Goal: Navigation & Orientation: Find specific page/section

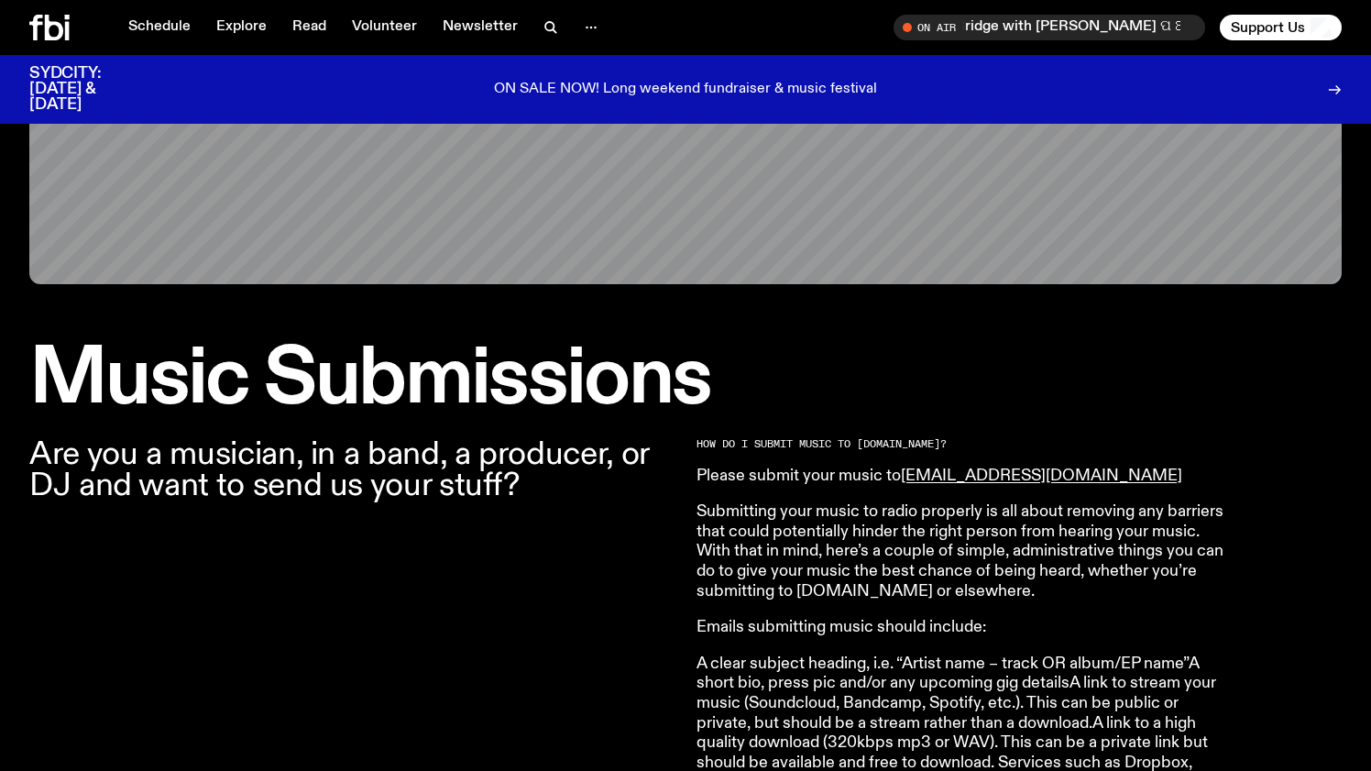
scroll to position [116, 0]
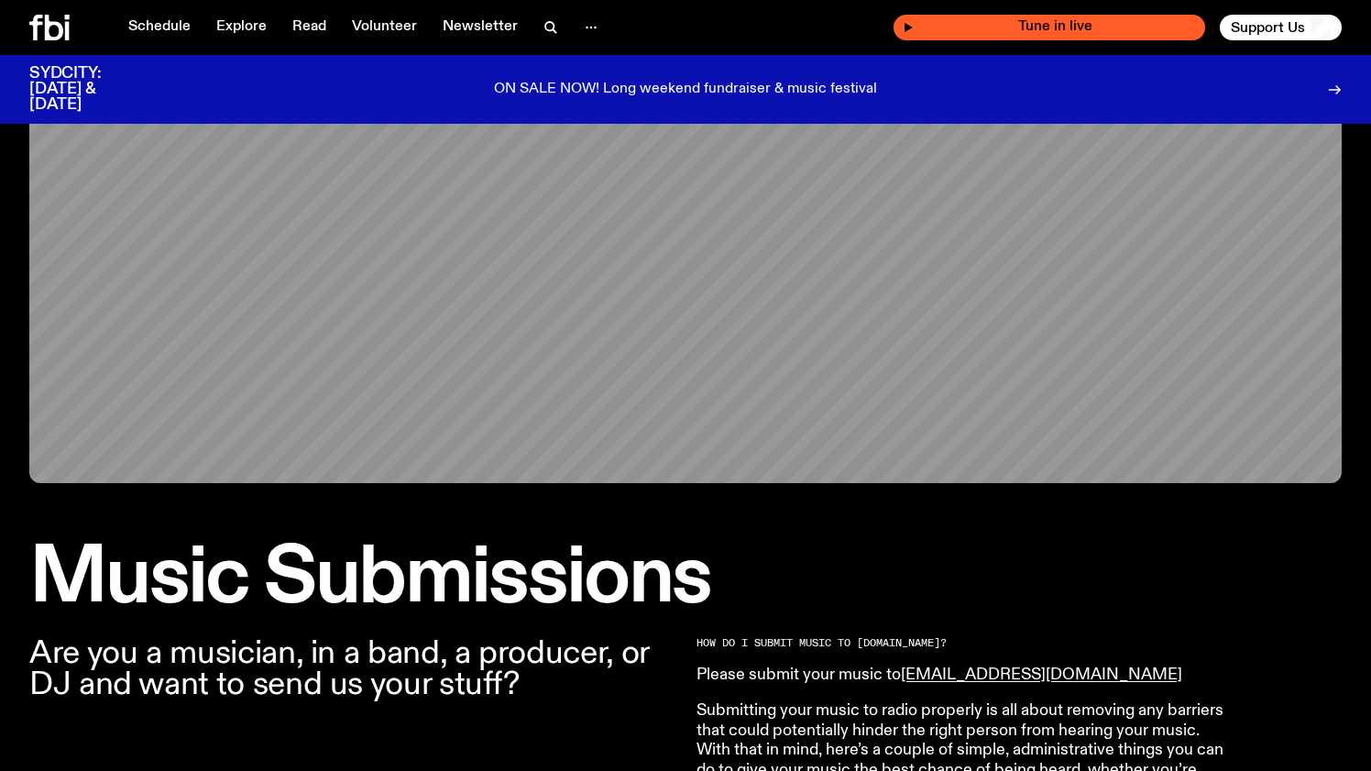
click at [906, 25] on div "Tune in live" at bounding box center [1049, 28] width 312 height 26
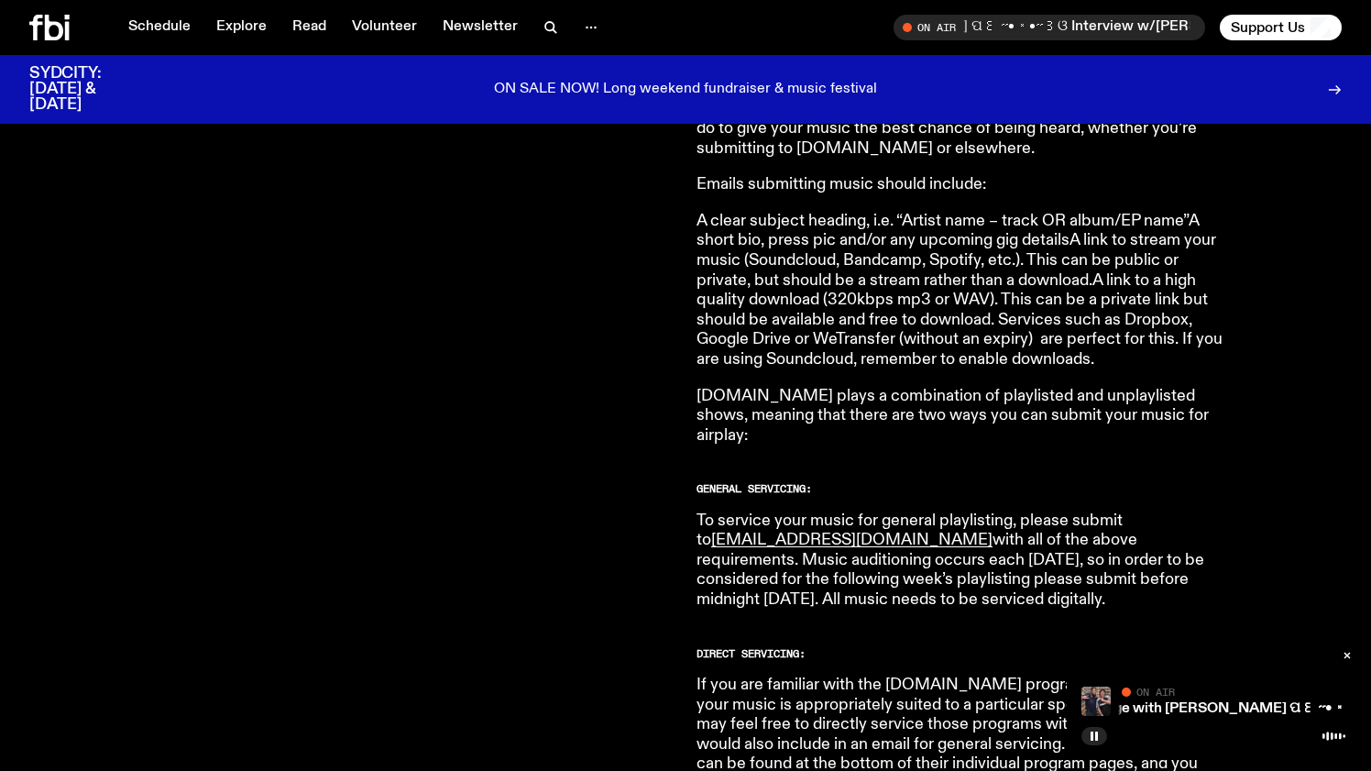
scroll to position [759, 0]
click at [1348, 654] on icon "button" at bounding box center [1347, 655] width 11 height 11
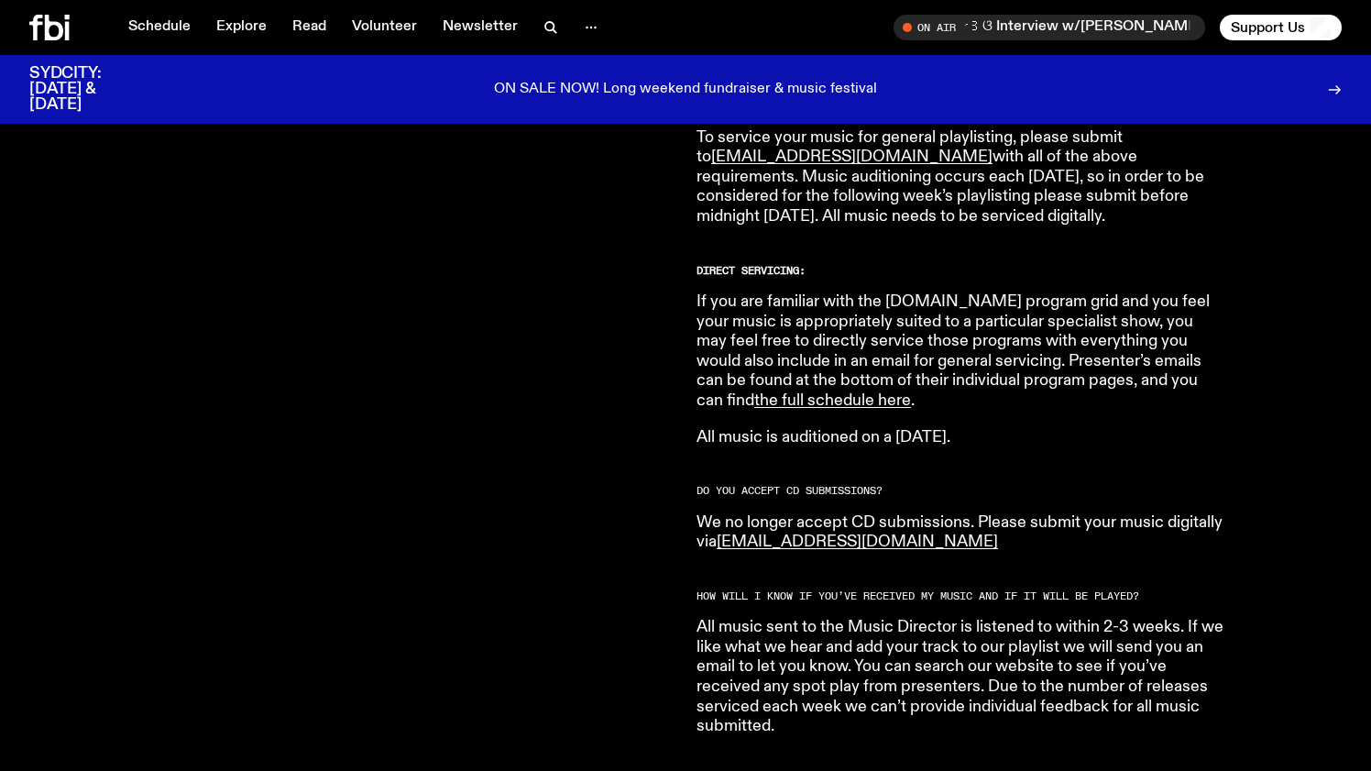
scroll to position [1152, 0]
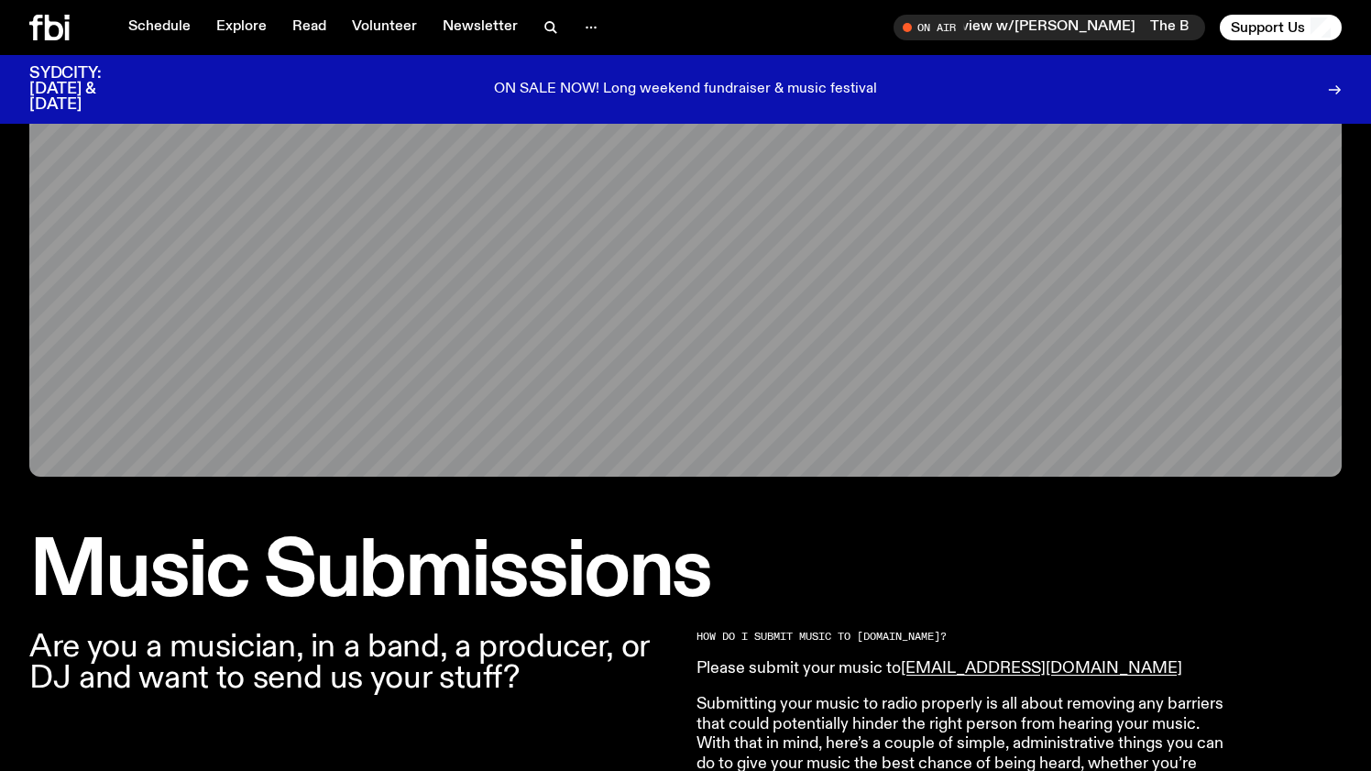
scroll to position [0, 0]
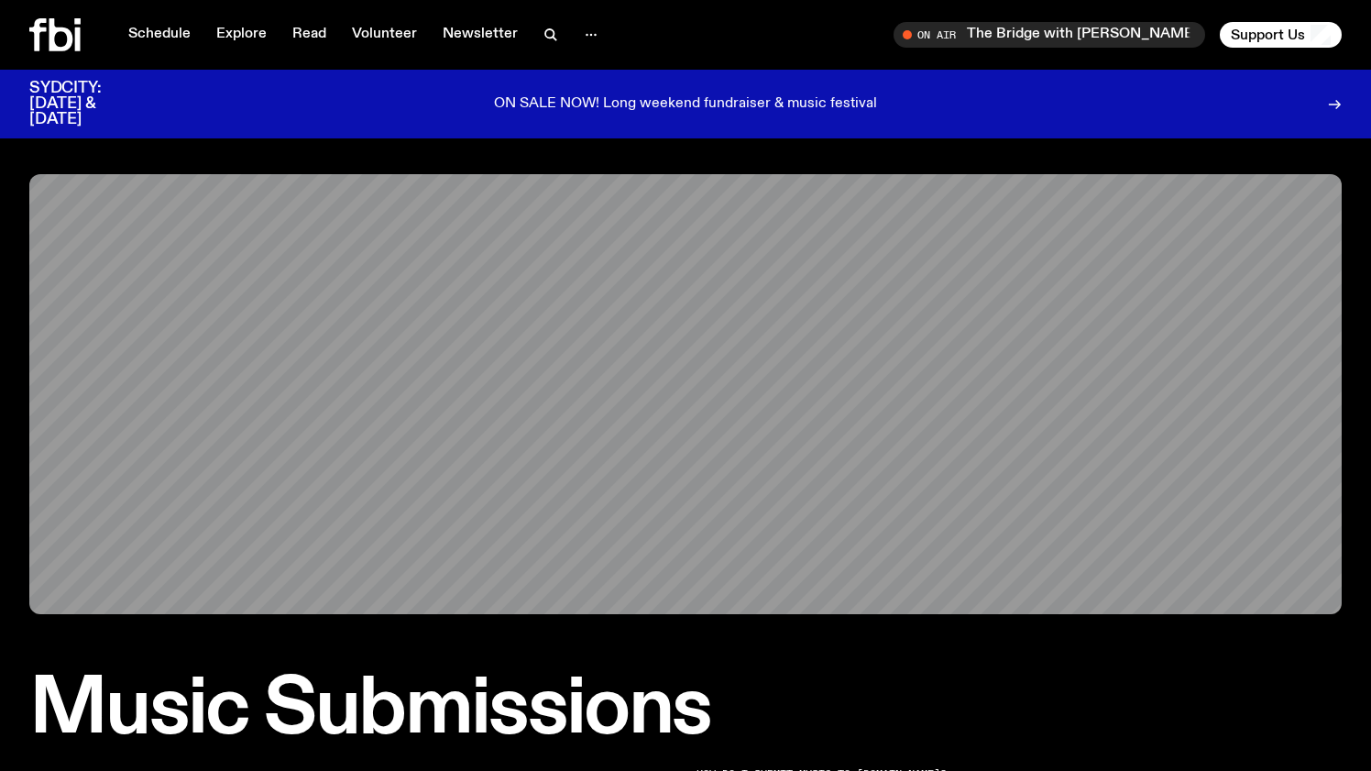
click at [43, 48] on icon at bounding box center [54, 34] width 51 height 33
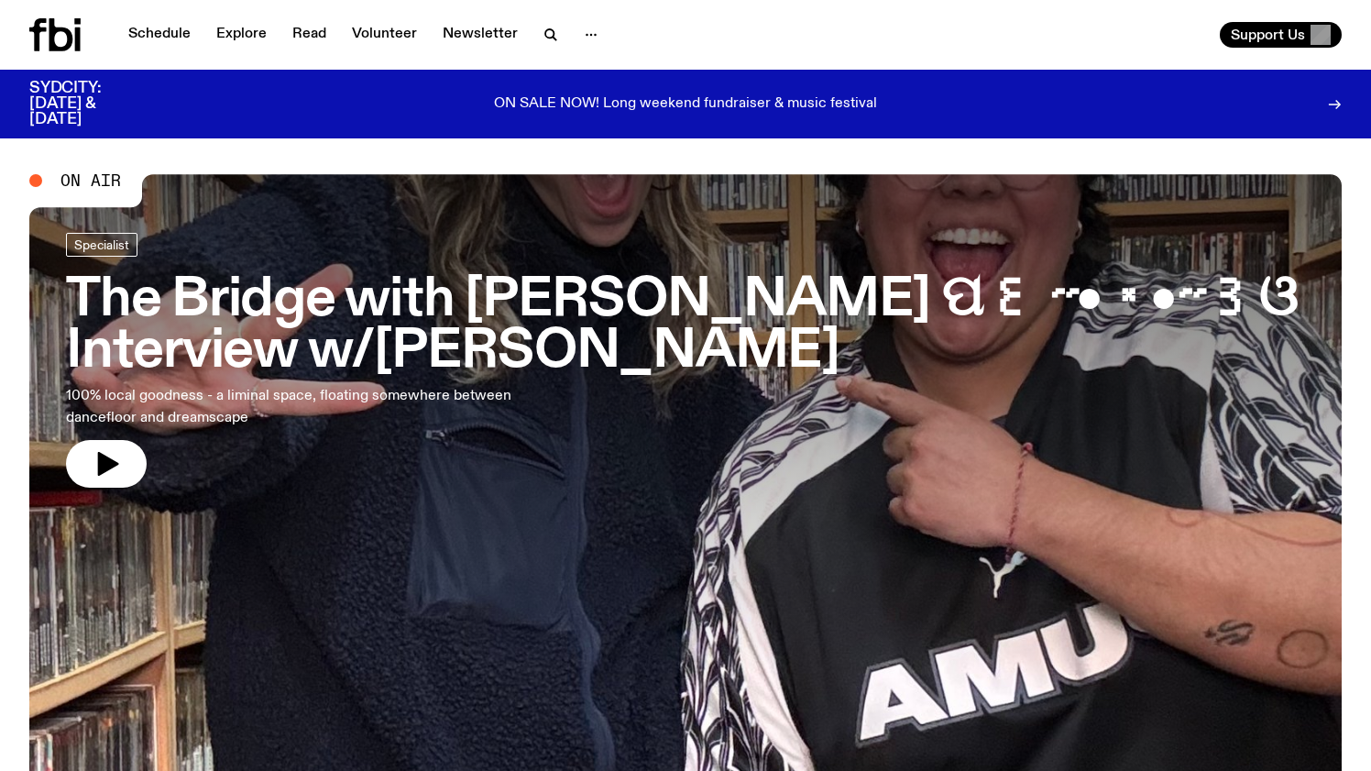
click at [37, 45] on icon at bounding box center [37, 34] width 17 height 33
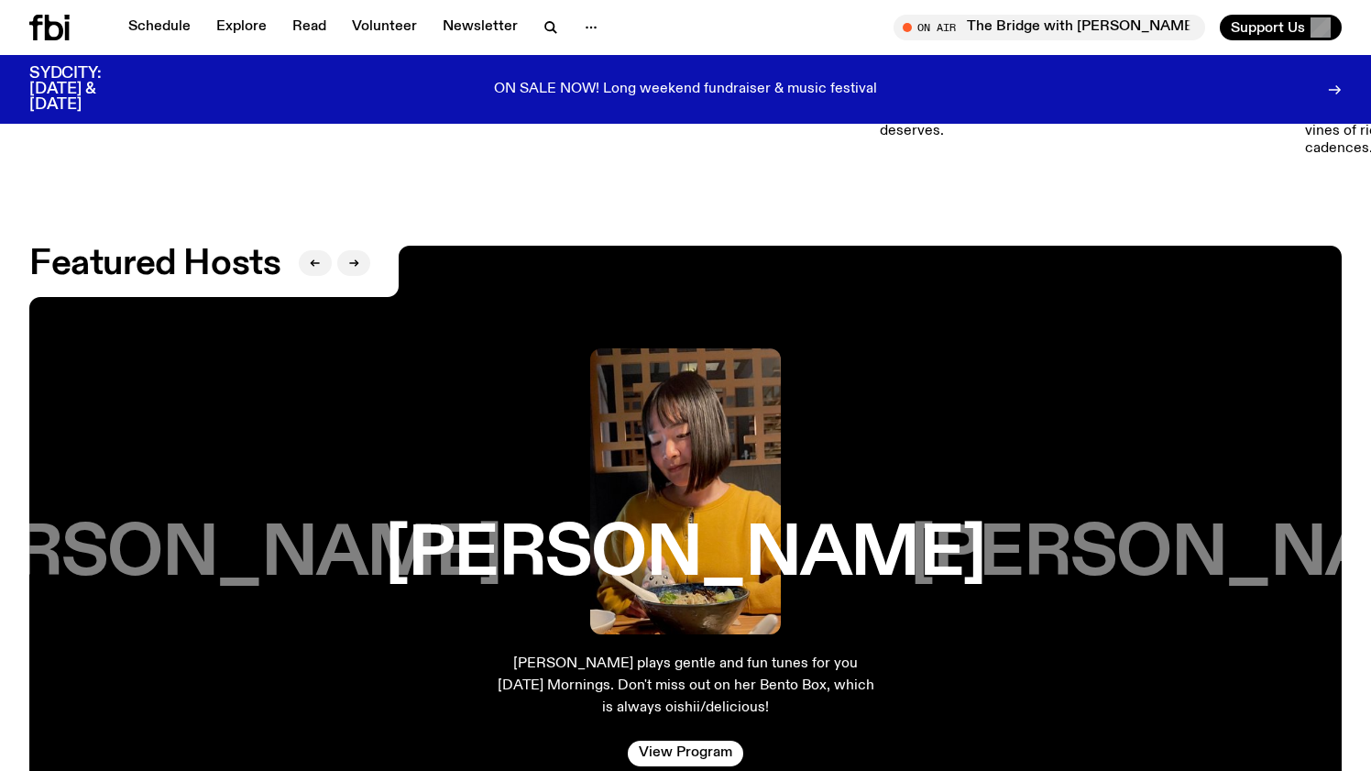
scroll to position [4100, 0]
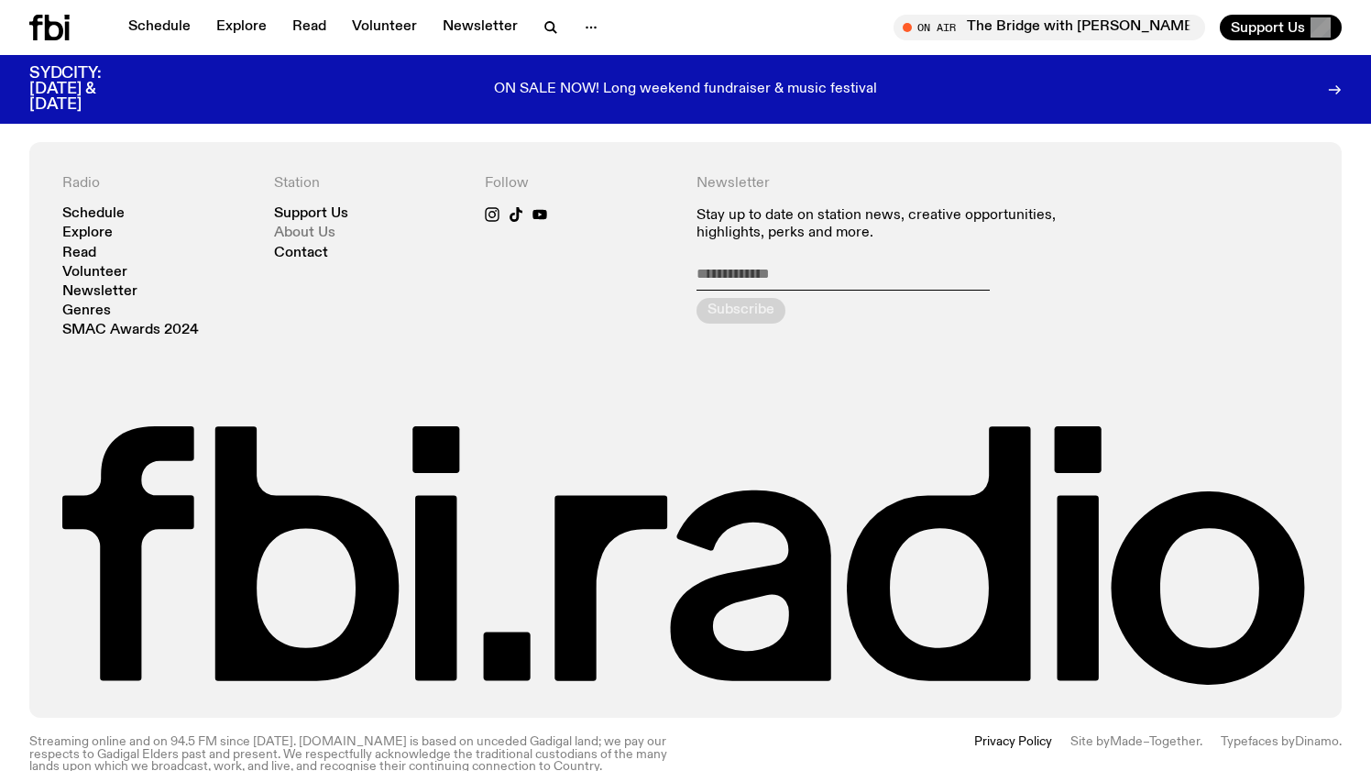
click at [326, 226] on link "About Us" at bounding box center [304, 233] width 61 height 14
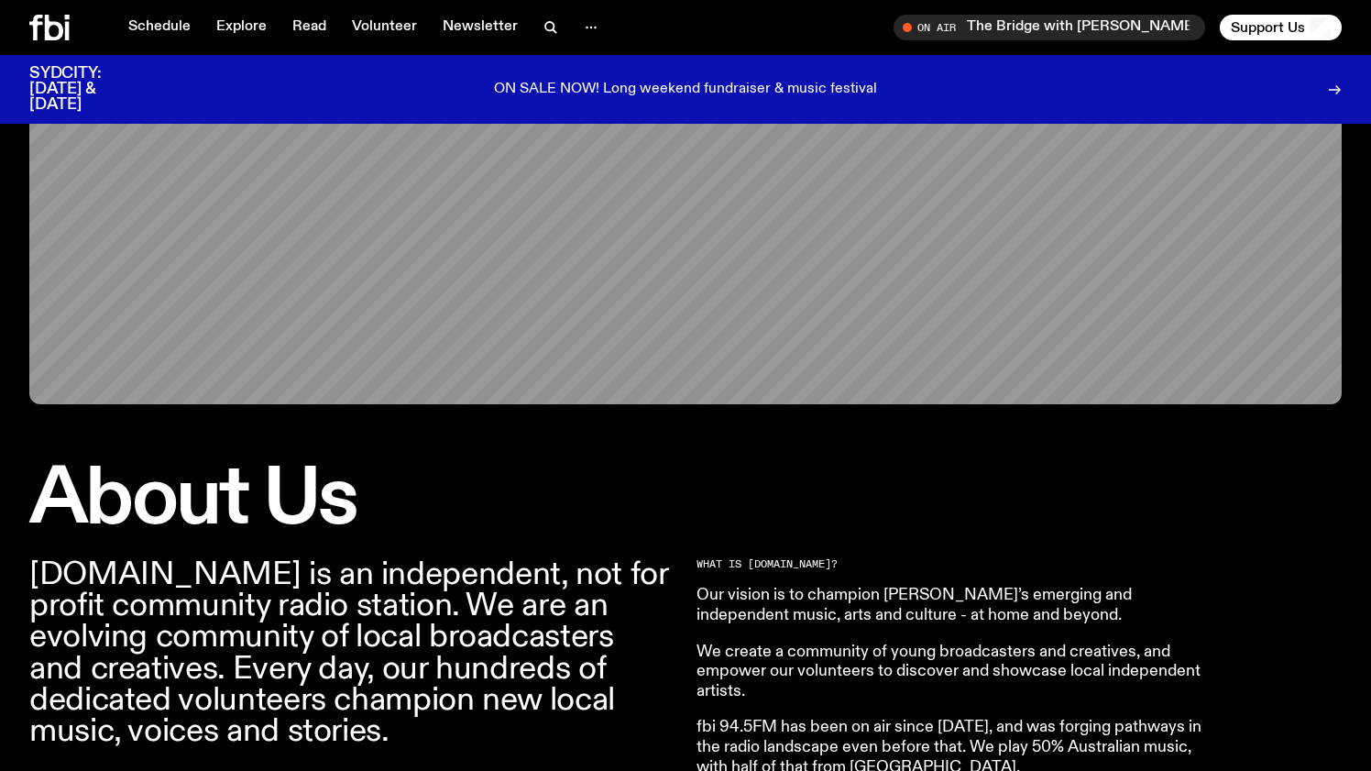
scroll to position [429, 0]
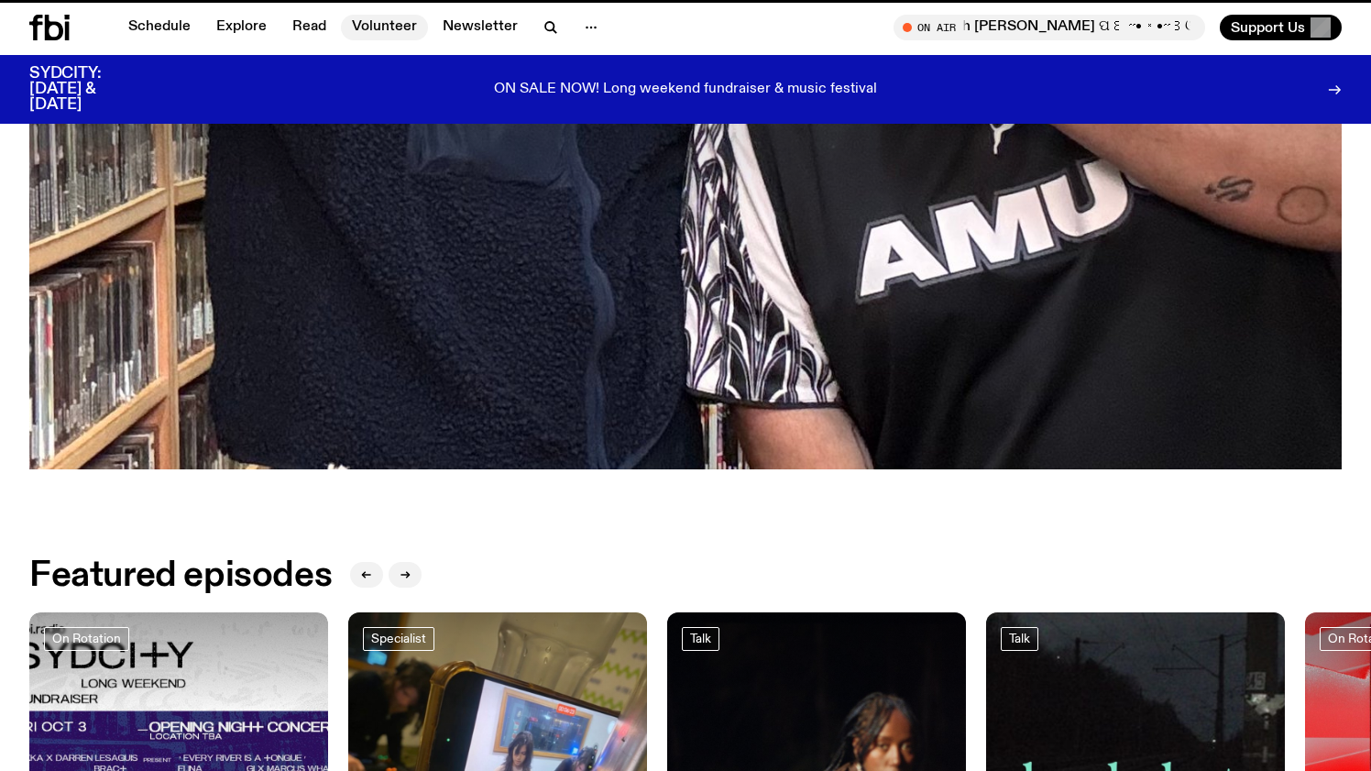
scroll to position [4100, 0]
